Goal: Check status: Check status

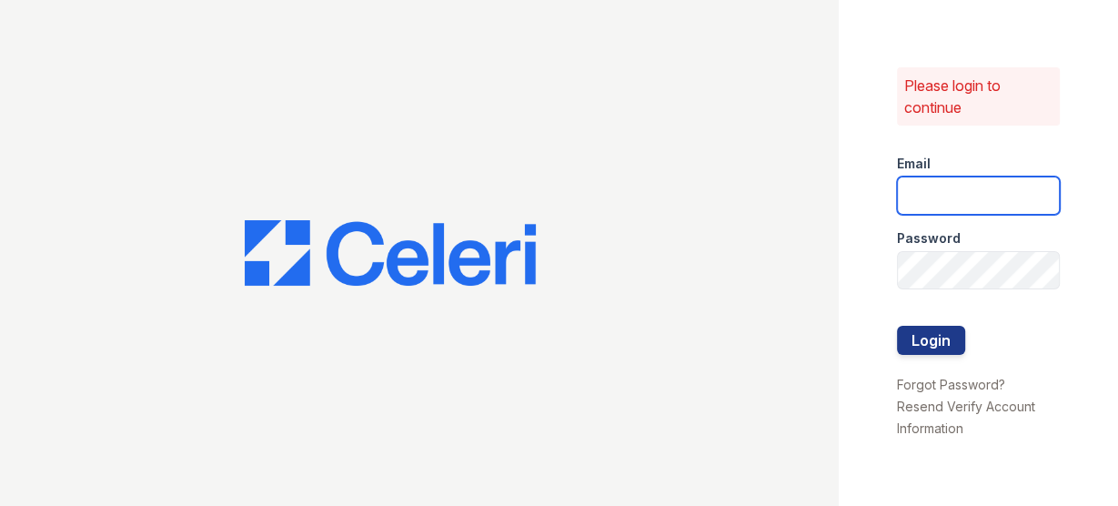
click at [909, 190] on input "email" at bounding box center [978, 195] width 163 height 38
click at [920, 195] on input "email" at bounding box center [978, 195] width 163 height 38
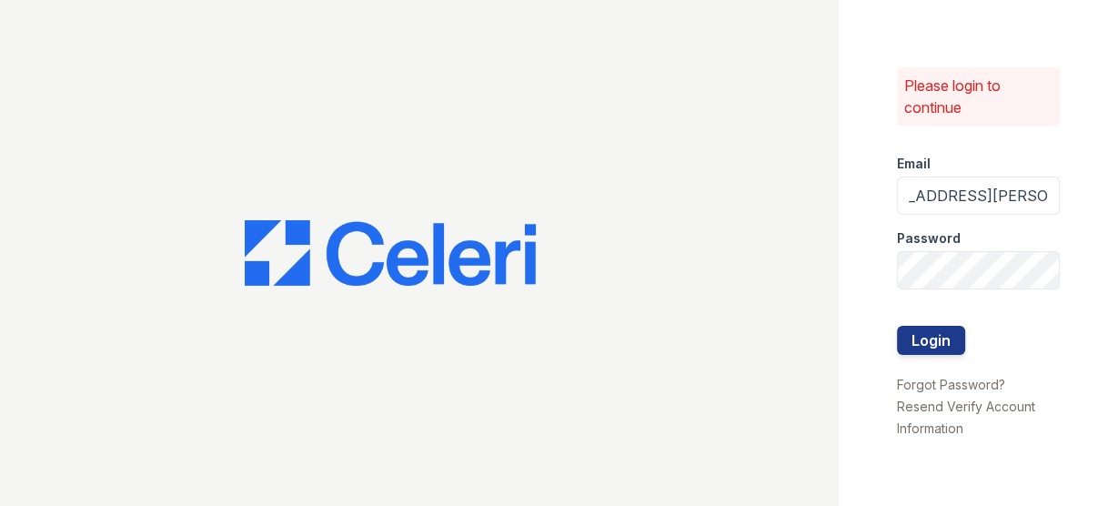
scroll to position [0, 177]
type input "rodriguez.yesenia@projectmanagementinc.net"
click at [922, 334] on button "Login" at bounding box center [931, 340] width 68 height 29
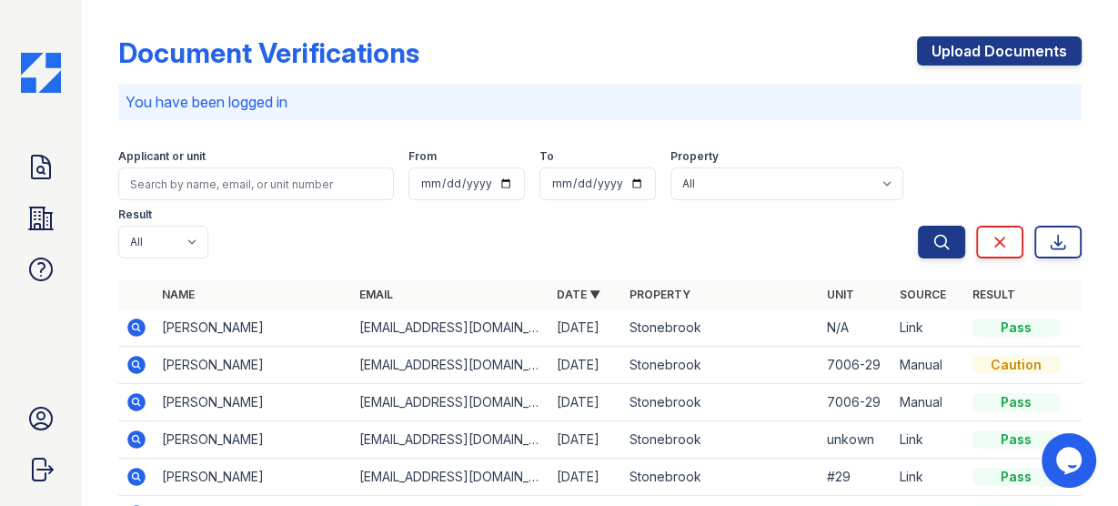
click at [132, 322] on icon at bounding box center [136, 327] width 18 height 18
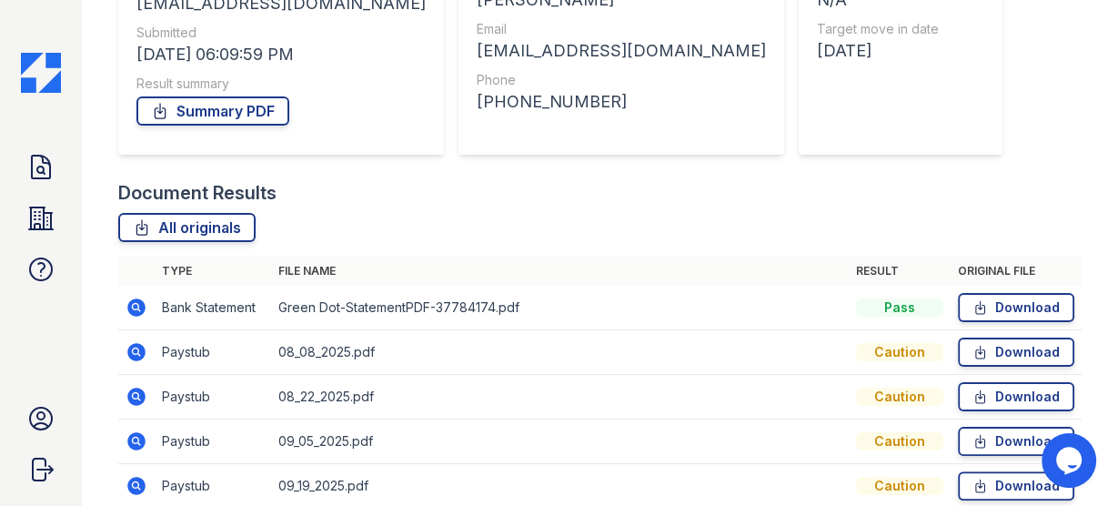
scroll to position [291, 0]
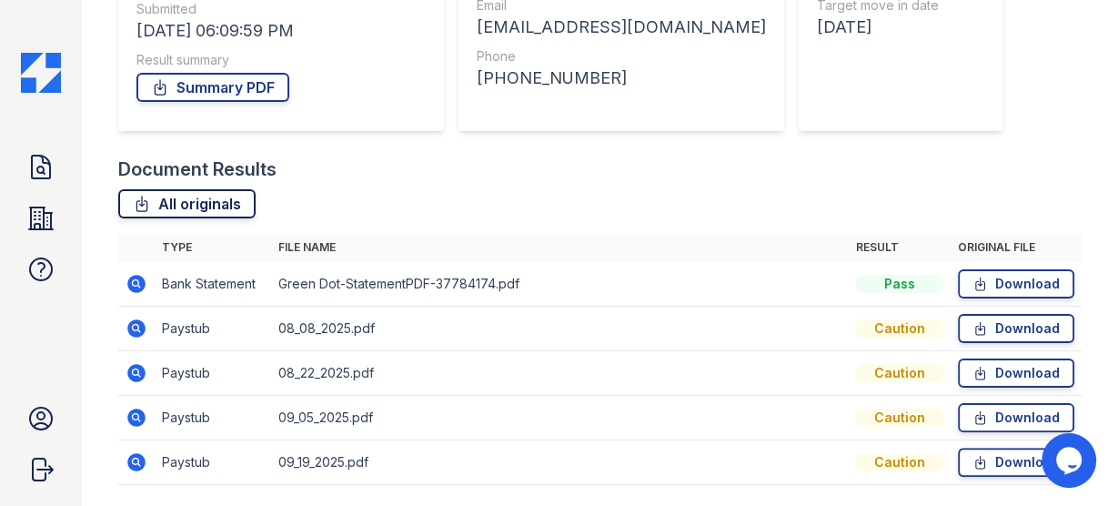
click at [212, 197] on link "All originals" at bounding box center [186, 203] width 137 height 29
click at [747, 157] on div "Document Results" at bounding box center [599, 168] width 963 height 25
click at [136, 283] on icon at bounding box center [135, 282] width 5 height 5
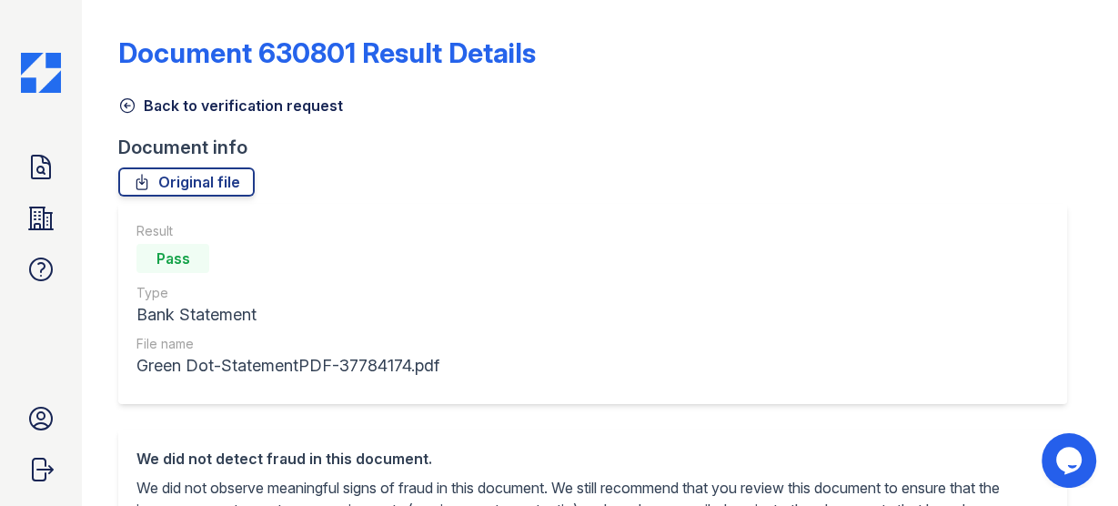
click at [174, 101] on link "Back to verification request" at bounding box center [230, 106] width 225 height 22
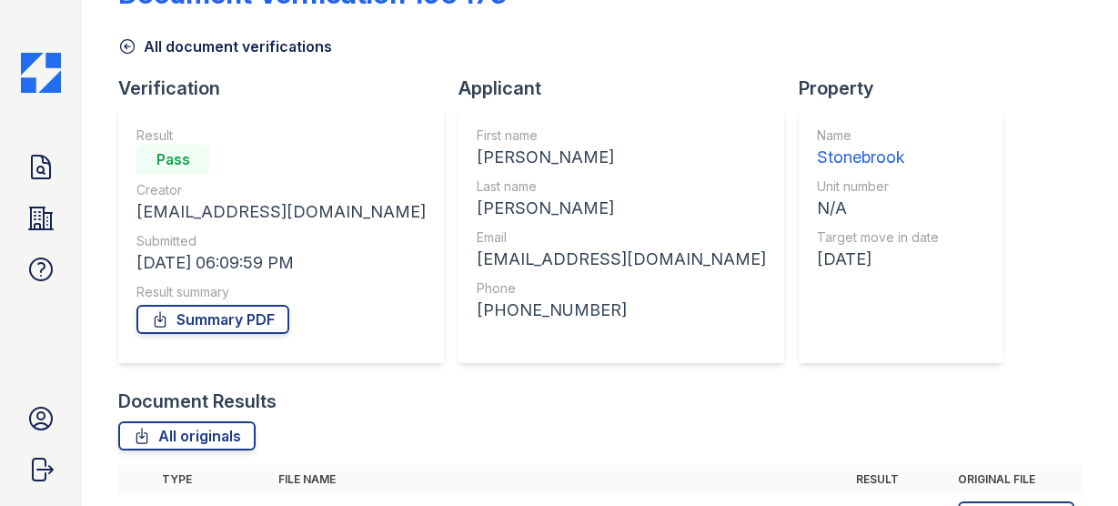
scroll to position [218, 0]
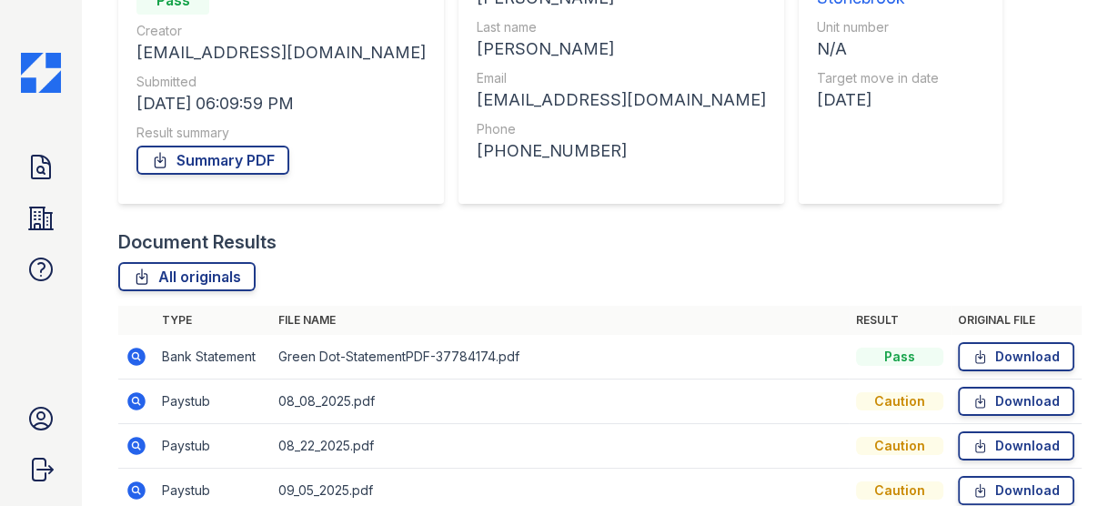
click at [140, 398] on icon at bounding box center [136, 401] width 18 height 18
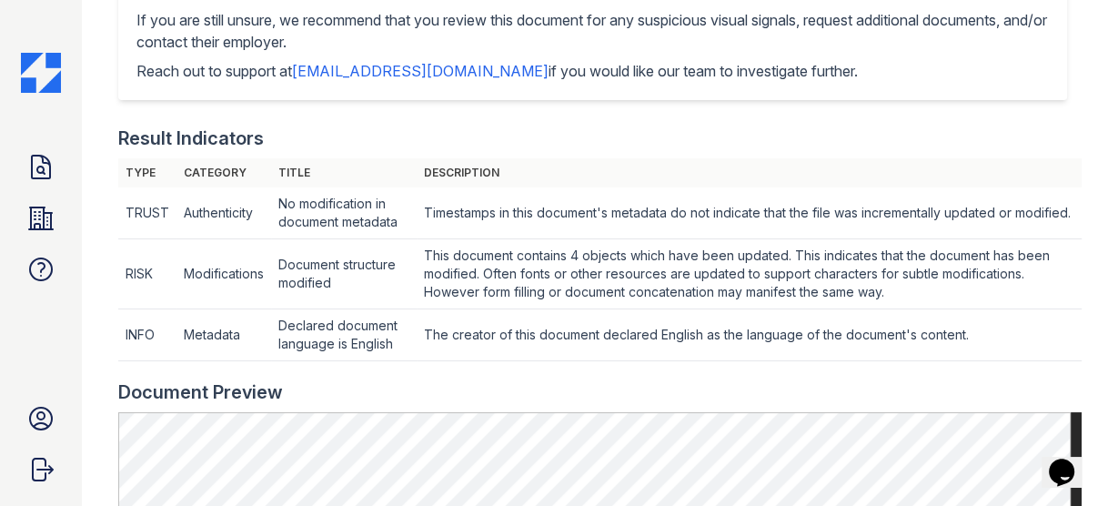
scroll to position [728, 0]
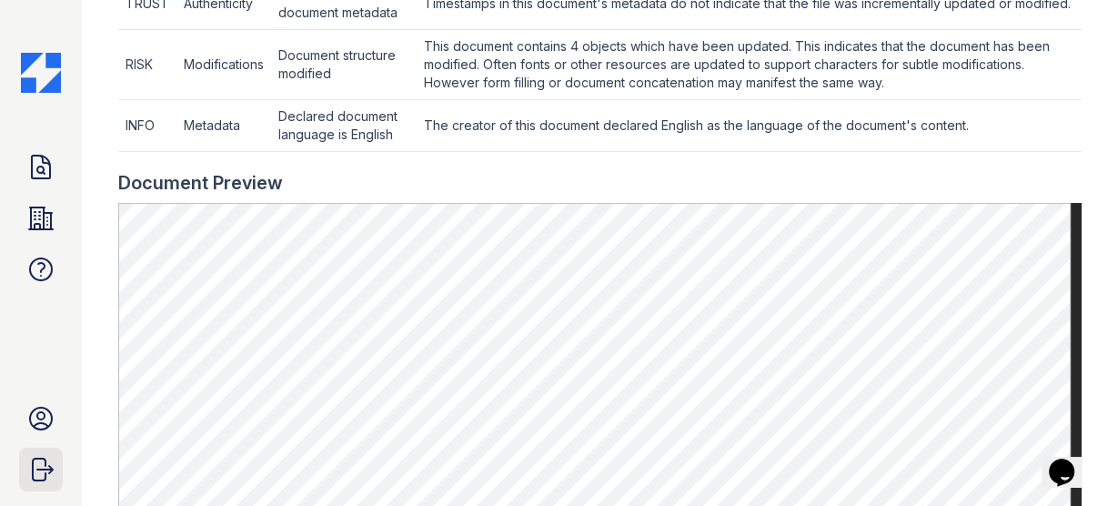
click at [33, 458] on icon "submit" at bounding box center [43, 469] width 20 height 22
